Goal: Entertainment & Leisure: Browse casually

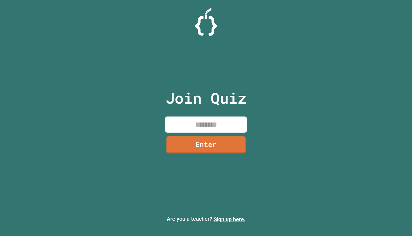
click at [199, 131] on input at bounding box center [206, 124] width 82 height 16
type input "********"
click at [202, 141] on link "Enter" at bounding box center [206, 144] width 82 height 18
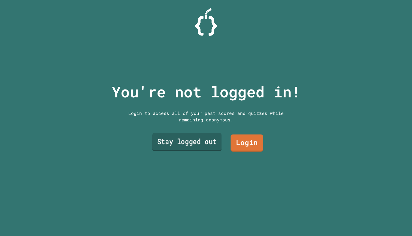
click at [211, 147] on link "Stay logged out" at bounding box center [186, 142] width 69 height 18
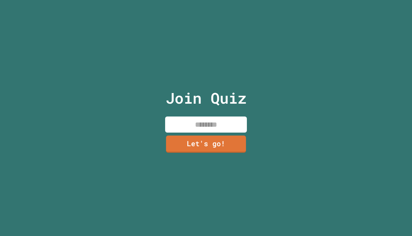
click at [215, 129] on input at bounding box center [206, 124] width 82 height 16
type input "******"
click at [217, 140] on link "Let's go!" at bounding box center [206, 144] width 82 height 17
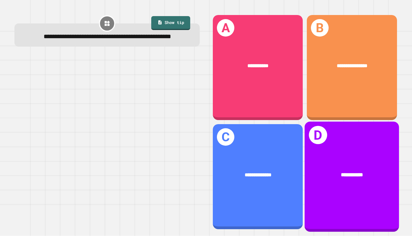
click at [381, 171] on div "**********" at bounding box center [352, 175] width 73 height 8
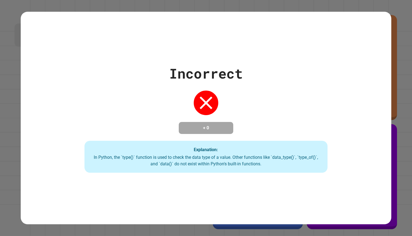
click at [224, 209] on div "Incorrect + 0 Explanation: In Python, the `type()` function is used to check th…" at bounding box center [206, 118] width 371 height 212
click at [239, 184] on div "Incorrect + 0 Explanation: In Python, the `type()` function is used to check th…" at bounding box center [206, 118] width 371 height 212
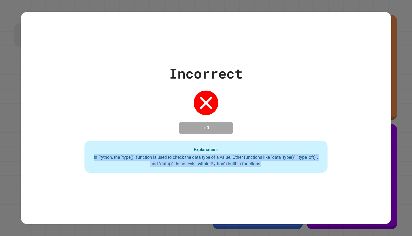
click at [239, 184] on div "Incorrect + 0 Explanation: In Python, the `type()` function is used to check th…" at bounding box center [206, 118] width 371 height 212
click at [234, 187] on div "Incorrect + 0 Explanation: In Python, the `type()` function is used to check th…" at bounding box center [206, 118] width 371 height 212
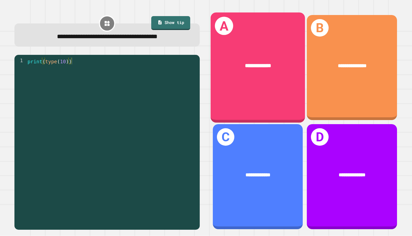
click at [275, 101] on div "**********" at bounding box center [258, 68] width 95 height 110
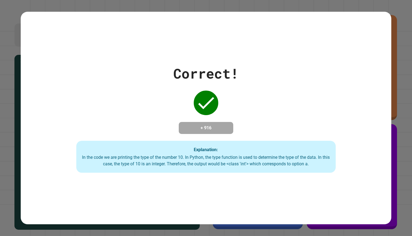
click at [167, 108] on div "Correct! + 916 Explanation: In the code we are printing the type of the number …" at bounding box center [206, 118] width 371 height 110
click at [76, 123] on div "Correct! + 916 Explanation: In the code we are printing the type of the number …" at bounding box center [206, 118] width 371 height 110
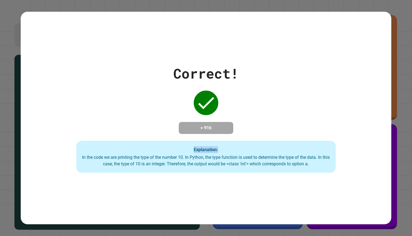
click at [76, 123] on div "Correct! + 916 Explanation: In the code we are printing the type of the number …" at bounding box center [206, 118] width 371 height 110
drag, startPoint x: 76, startPoint y: 123, endPoint x: 78, endPoint y: 118, distance: 5.1
click at [78, 118] on div "Correct! + 916 Explanation: In the code we are printing the type of the number …" at bounding box center [206, 118] width 371 height 110
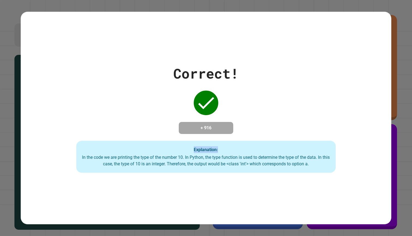
click at [78, 118] on div "Correct! + 916 Explanation: In the code we are printing the type of the number …" at bounding box center [206, 118] width 371 height 110
drag, startPoint x: 78, startPoint y: 118, endPoint x: 74, endPoint y: 132, distance: 14.7
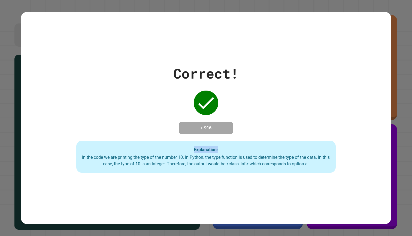
click at [78, 118] on div "Correct! + 916 Explanation: In the code we are printing the type of the number …" at bounding box center [206, 118] width 371 height 110
click at [77, 134] on div "Correct! + 916 Explanation: In the code we are printing the type of the number …" at bounding box center [206, 118] width 371 height 110
click at [77, 135] on div "Correct! + 916 Explanation: In the code we are printing the type of the number …" at bounding box center [206, 118] width 371 height 110
click at [78, 135] on div "Correct! + 916 Explanation: In the code we are printing the type of the number …" at bounding box center [206, 118] width 371 height 110
click at [76, 135] on div "Correct! + 916 Explanation: In the code we are printing the type of the number …" at bounding box center [206, 118] width 371 height 110
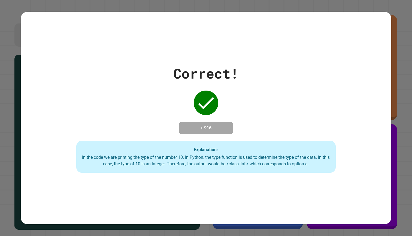
click at [76, 135] on div "Correct! + 916 Explanation: In the code we are printing the type of the number …" at bounding box center [206, 118] width 371 height 110
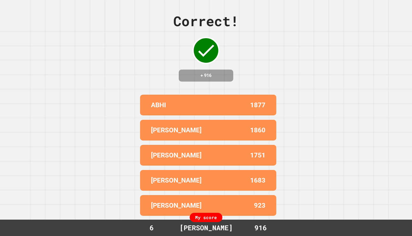
click at [91, 169] on div "Correct! + 916 ABHI 1877 AIDEN 1860 [PERSON_NAME] 1751 [PERSON_NAME] 1683 [PERS…" at bounding box center [206, 118] width 412 height 236
drag, startPoint x: 76, startPoint y: 135, endPoint x: 91, endPoint y: 168, distance: 36.0
click at [91, 168] on div "Correct! + 916 ABHI 1877 AIDEN 1860 [PERSON_NAME] 1751 [PERSON_NAME] 1683 [PERS…" at bounding box center [206, 118] width 412 height 236
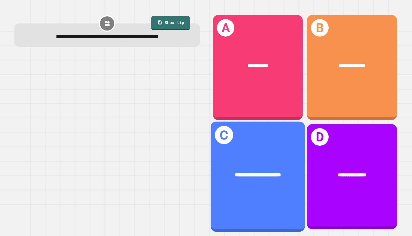
click at [230, 184] on div "**********" at bounding box center [258, 175] width 95 height 29
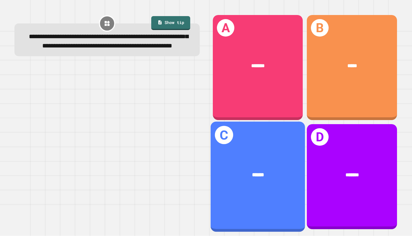
click at [219, 170] on div "******" at bounding box center [258, 175] width 95 height 29
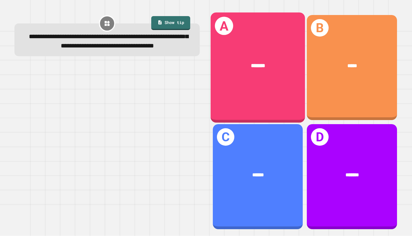
click at [250, 77] on div "*******" at bounding box center [258, 66] width 95 height 29
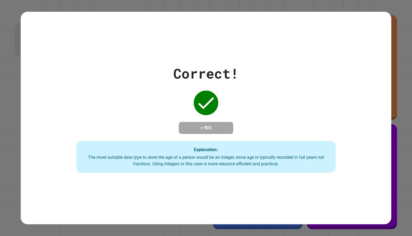
click at [195, 148] on div "Explanation: The most suitable data type to store the age of a person would be …" at bounding box center [206, 157] width 260 height 32
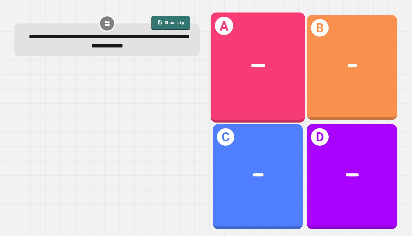
click at [244, 106] on div "A *******" at bounding box center [258, 68] width 95 height 110
click at [259, 80] on div "*******" at bounding box center [258, 66] width 95 height 29
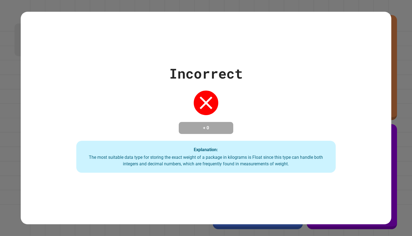
click at [210, 134] on div "+ 0" at bounding box center [206, 128] width 55 height 12
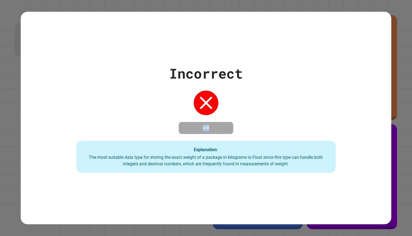
click at [210, 134] on div "+ 0" at bounding box center [206, 128] width 55 height 12
click at [22, 77] on div "Incorrect + 0 Explanation: The most suitable data type for storing the exact we…" at bounding box center [206, 118] width 371 height 110
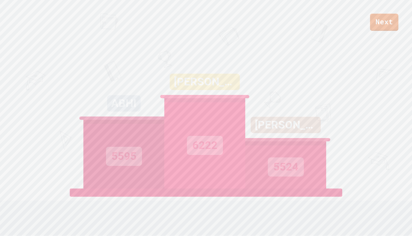
click at [38, 109] on div "Next ABHI 5595 [PERSON_NAME] 6222 AIDEN 5524 View leaderboard" at bounding box center [206, 118] width 412 height 236
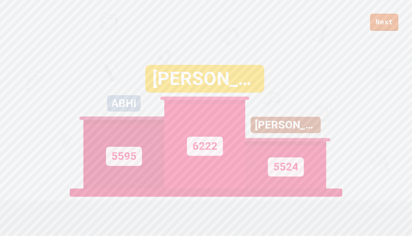
click at [38, 109] on div "Next ABHI 5595 [PERSON_NAME] 6222 AIDEN 5524 View leaderboard" at bounding box center [206, 118] width 412 height 236
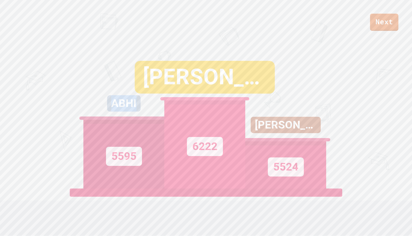
click at [38, 109] on div "Next ABHI 5595 [PERSON_NAME] 6222 AIDEN 5524 View leaderboard" at bounding box center [206, 118] width 412 height 236
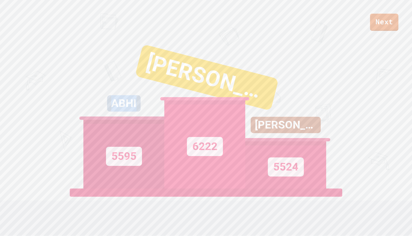
click at [38, 109] on div "Next ABHI 5595 [PERSON_NAME] 6222 AIDEN 5524 View leaderboard" at bounding box center [206, 118] width 412 height 236
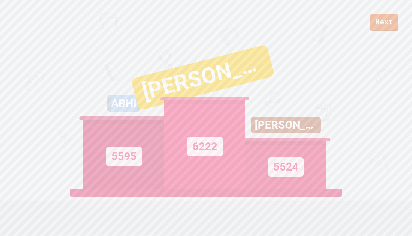
click at [110, 102] on div "ABHI" at bounding box center [124, 103] width 34 height 16
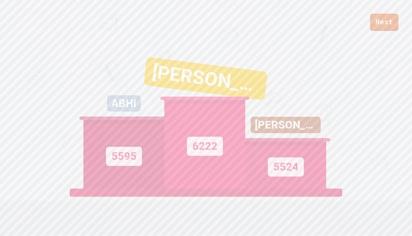
click at [146, 153] on div "5595" at bounding box center [123, 154] width 81 height 69
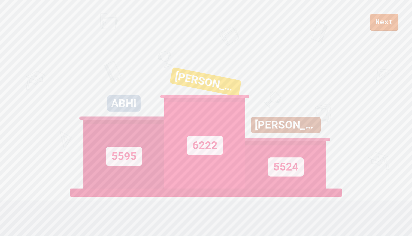
click at [212, 85] on div "[PERSON_NAME]" at bounding box center [206, 82] width 72 height 30
click at [212, 85] on div "[PERSON_NAME]" at bounding box center [206, 81] width 72 height 29
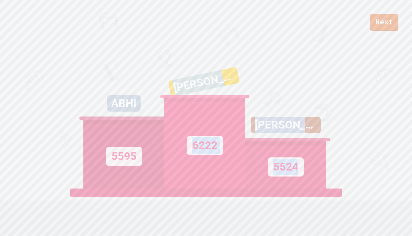
drag, startPoint x: 212, startPoint y: 85, endPoint x: 341, endPoint y: 158, distance: 147.8
click at [341, 158] on div "Next ABHI 5595 [PERSON_NAME] 6222 AIDEN 5524 View leaderboard" at bounding box center [206, 118] width 412 height 236
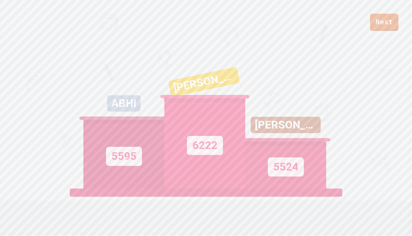
click at [341, 158] on div "Next ABHI 5595 [PERSON_NAME] 6222 AIDEN 5524 View leaderboard" at bounding box center [206, 118] width 412 height 236
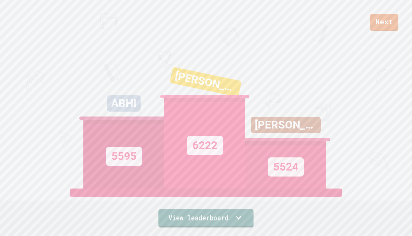
click at [248, 223] on link "View leaderboard" at bounding box center [205, 218] width 95 height 18
